Goal: Navigation & Orientation: Find specific page/section

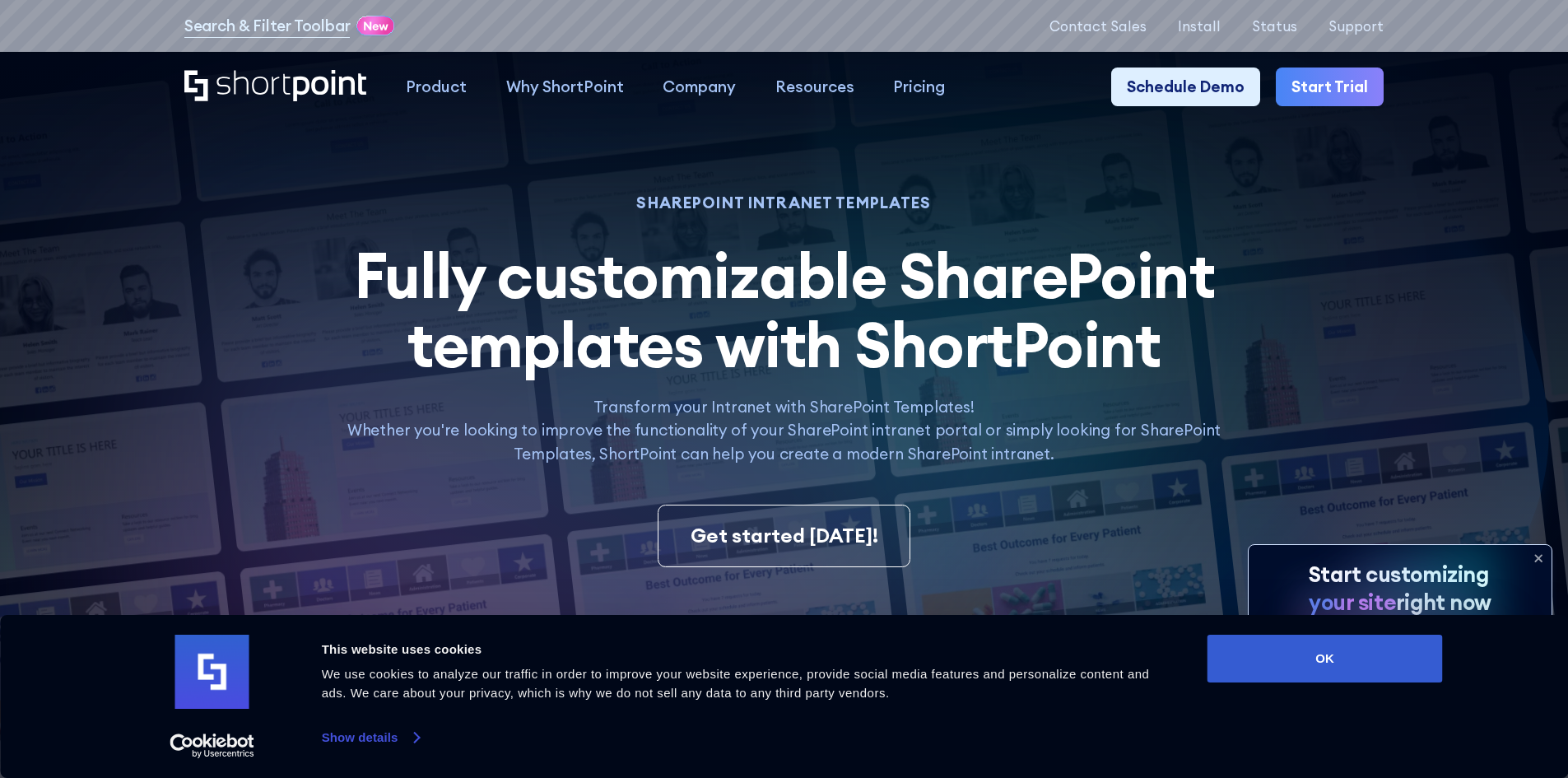
click at [416, 739] on link "Show details" at bounding box center [370, 738] width 97 height 25
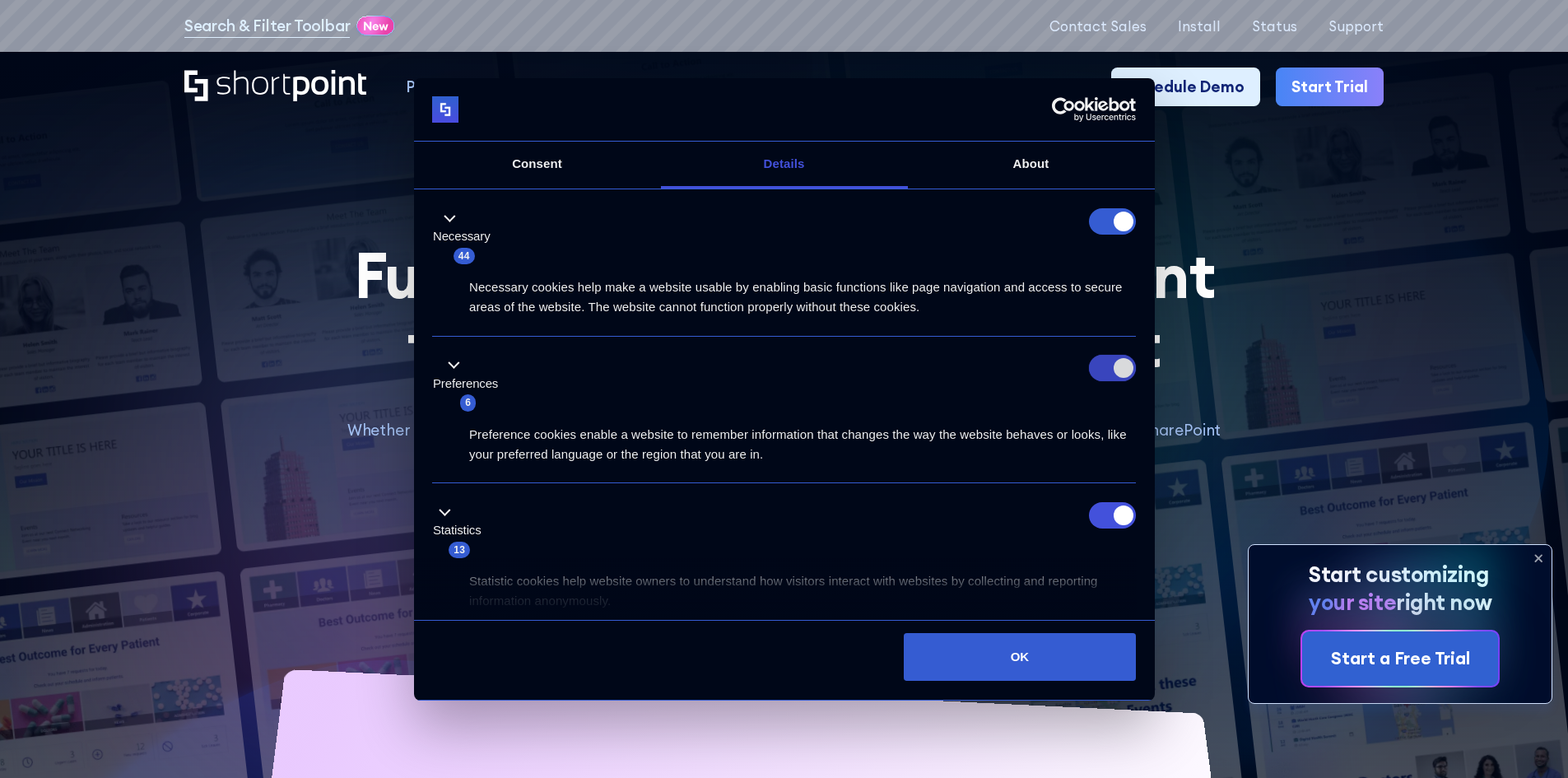
click at [1118, 373] on input "Preferences" at bounding box center [1112, 367] width 47 height 26
checkbox input "false"
click at [1096, 530] on div "Statistics 13" at bounding box center [784, 532] width 704 height 58
click at [1103, 522] on input "Statistics" at bounding box center [1112, 515] width 47 height 26
checkbox input "false"
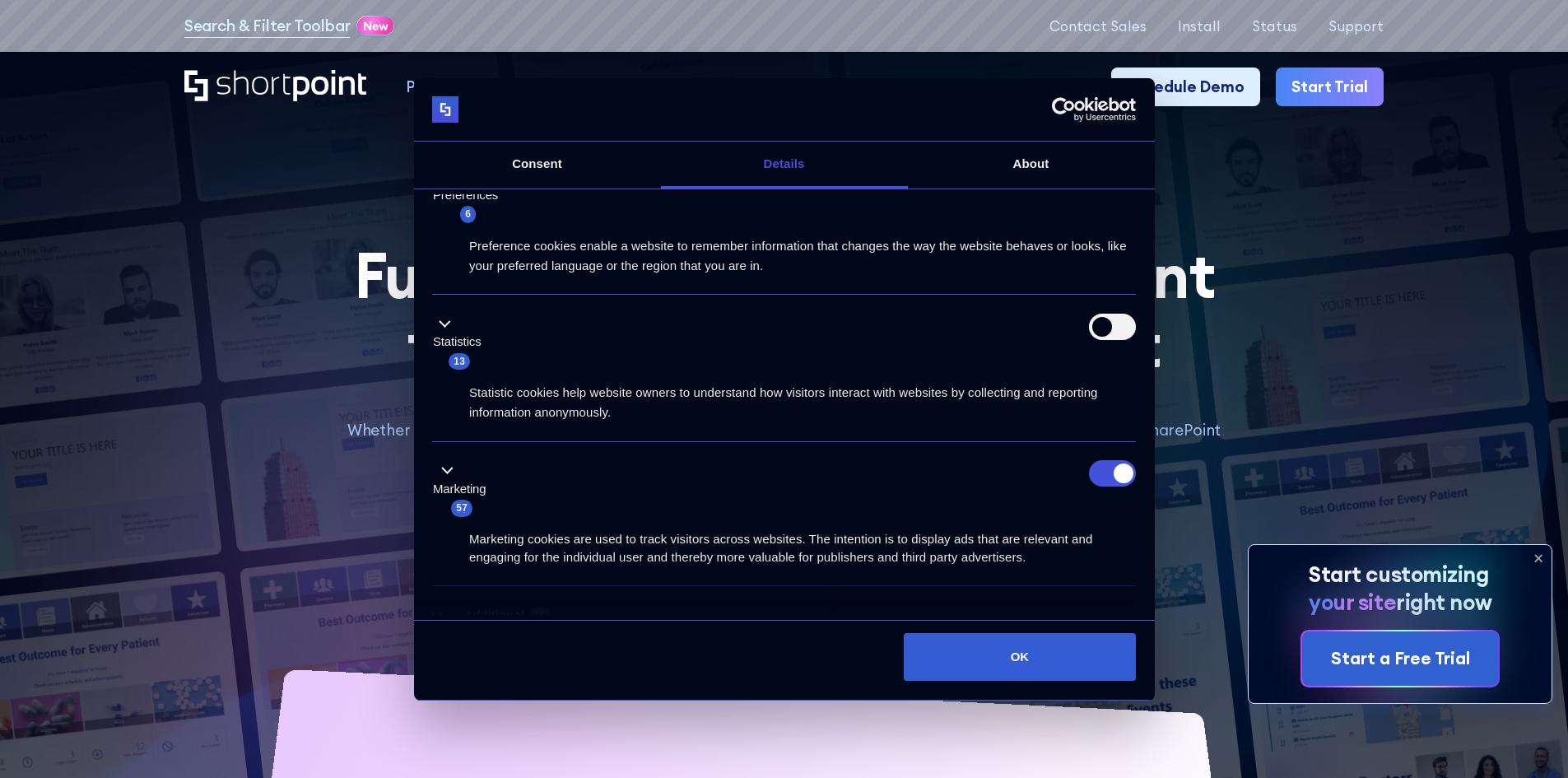
scroll to position [246, 0]
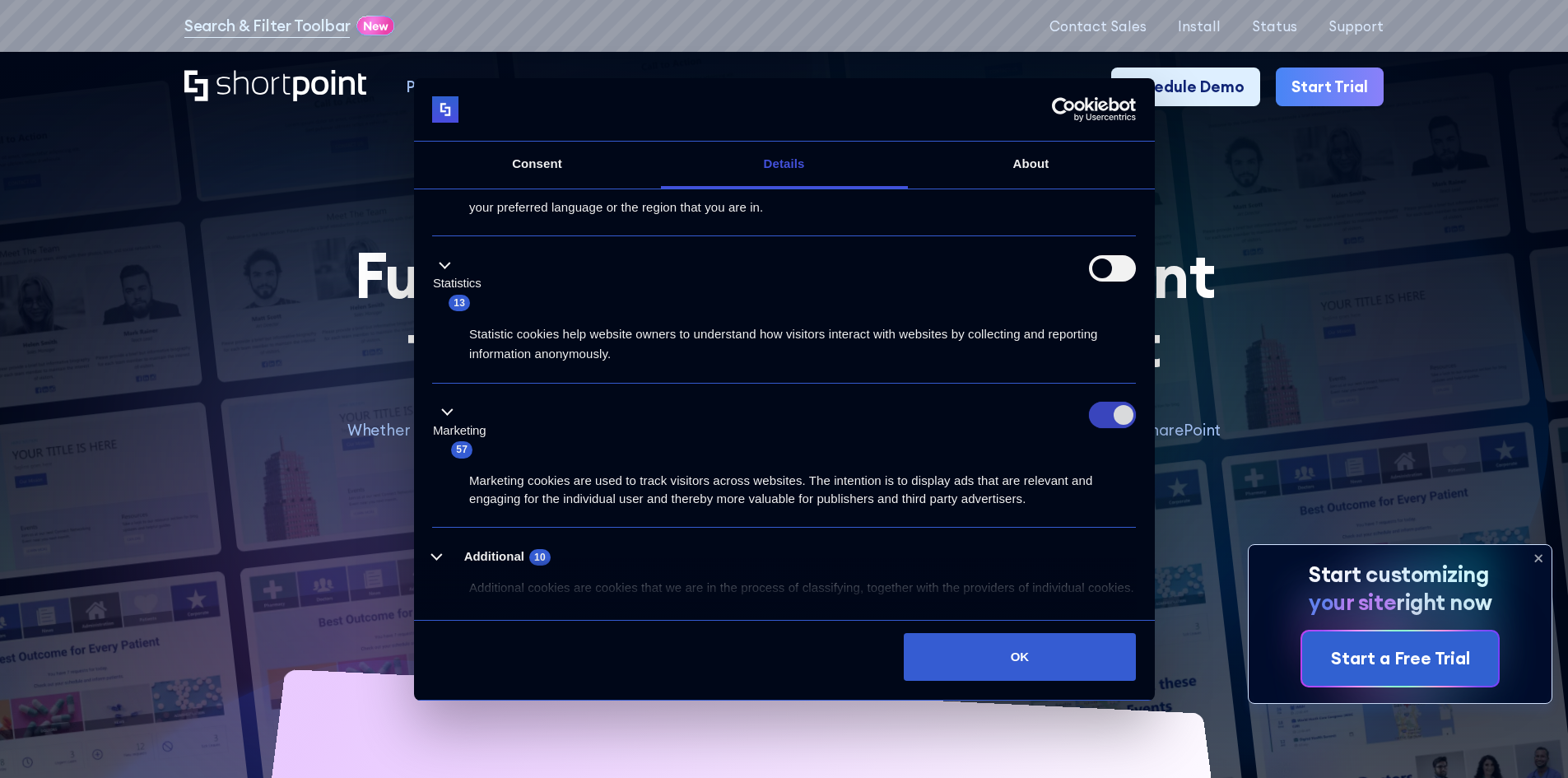
click at [1103, 415] on input "Marketing" at bounding box center [1112, 414] width 47 height 26
checkbox input "false"
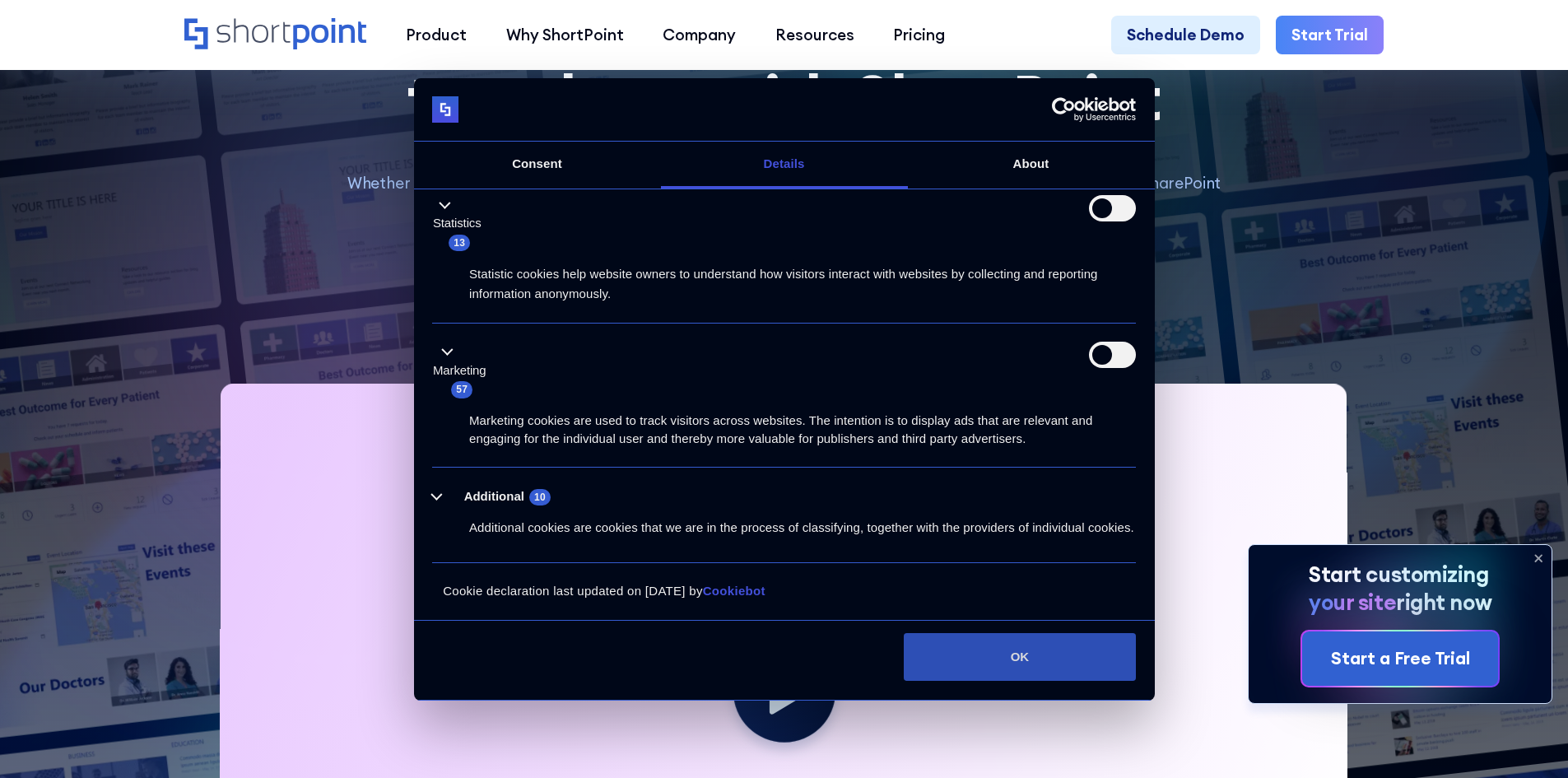
click at [1043, 654] on button "OK" at bounding box center [1019, 657] width 232 height 48
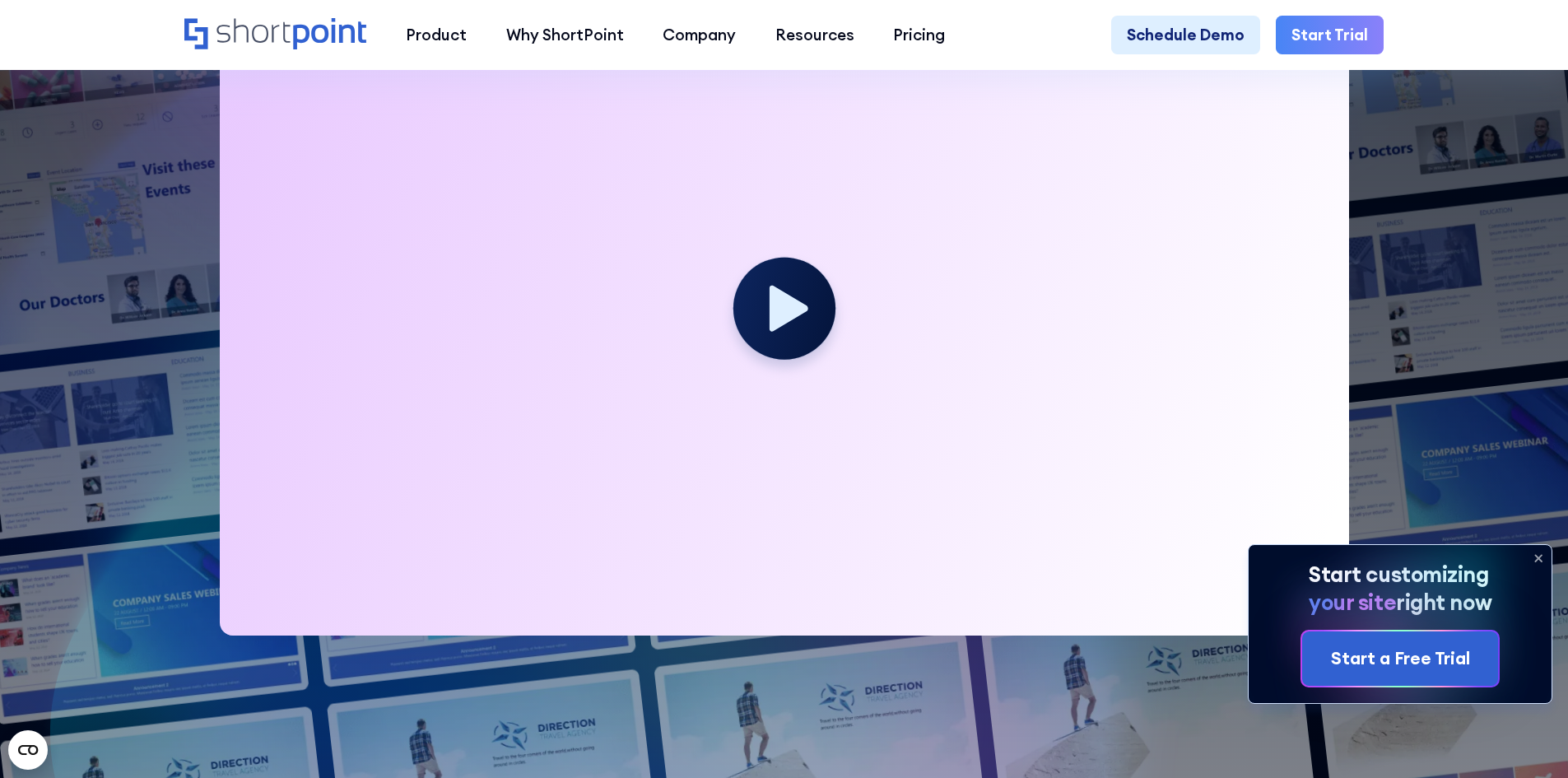
scroll to position [659, 0]
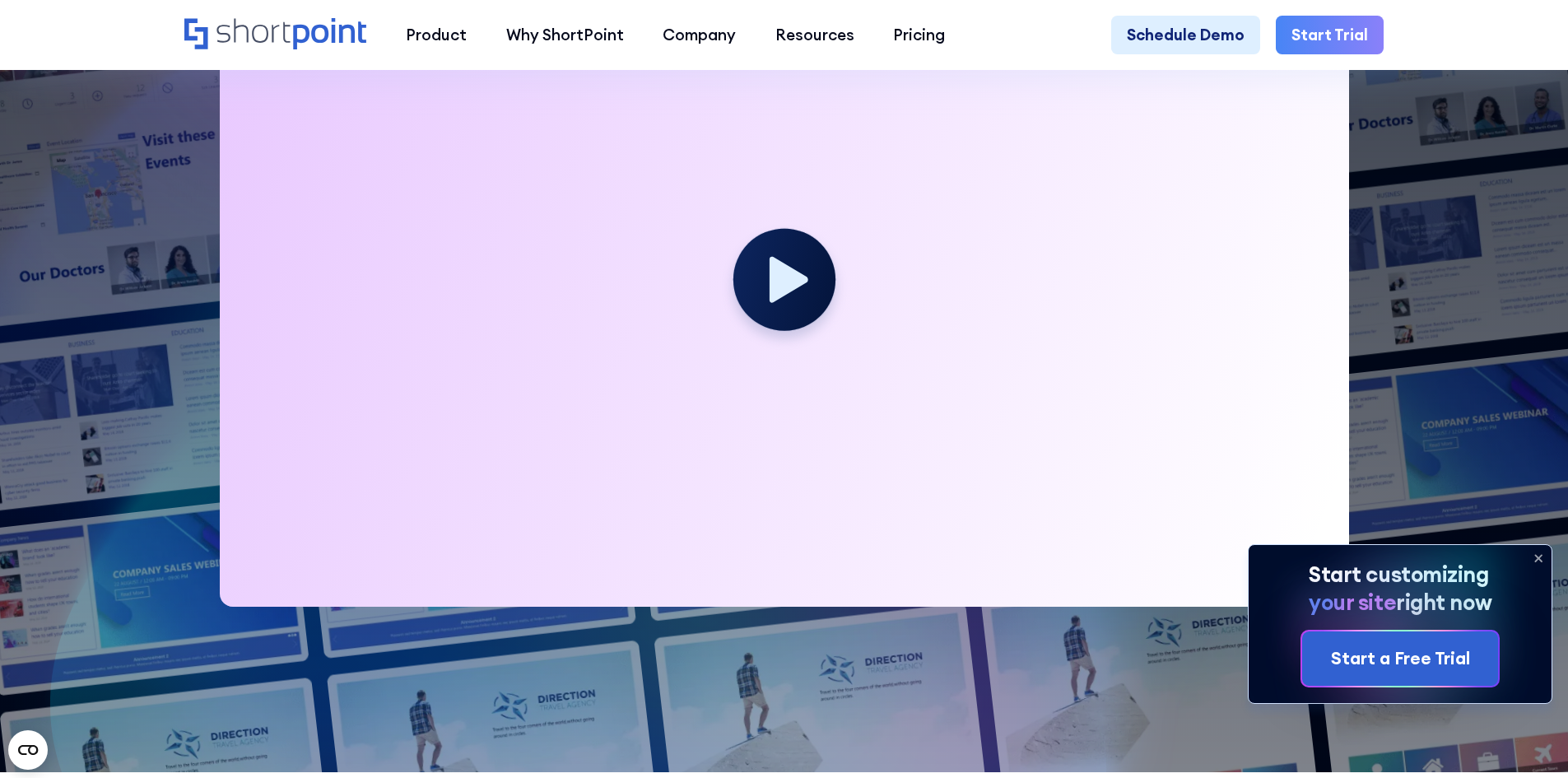
click at [1540, 557] on icon at bounding box center [1537, 558] width 7 height 7
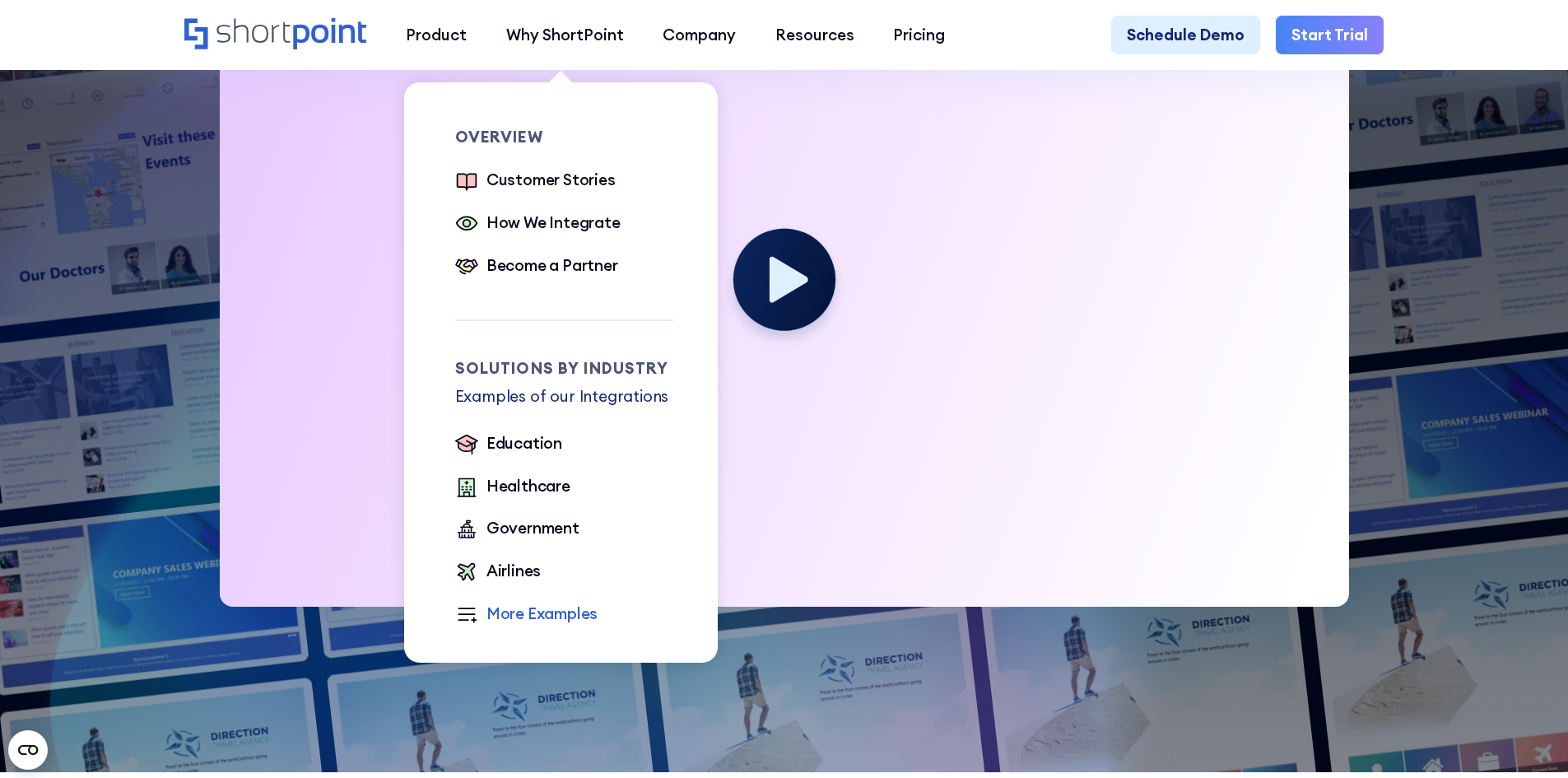
click at [523, 625] on div "More Examples" at bounding box center [542, 613] width 112 height 24
